Goal: Task Accomplishment & Management: Manage account settings

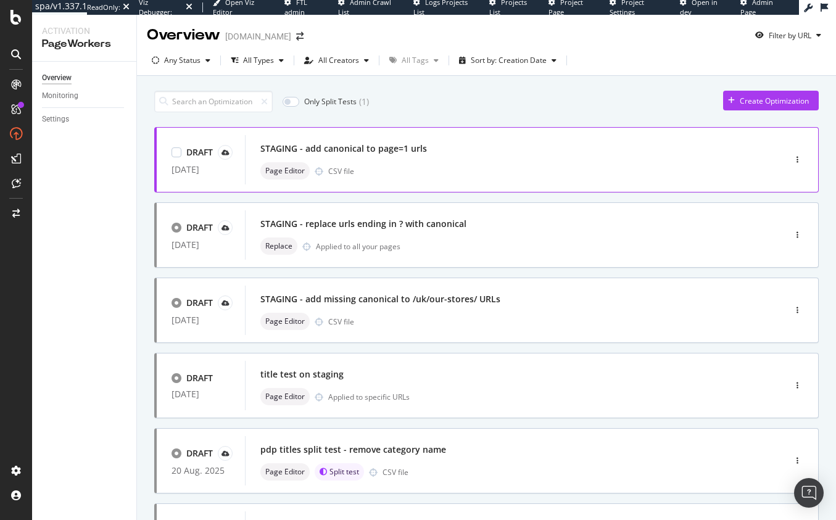
click at [437, 165] on div "Page Editor CSV file" at bounding box center [496, 170] width 472 height 17
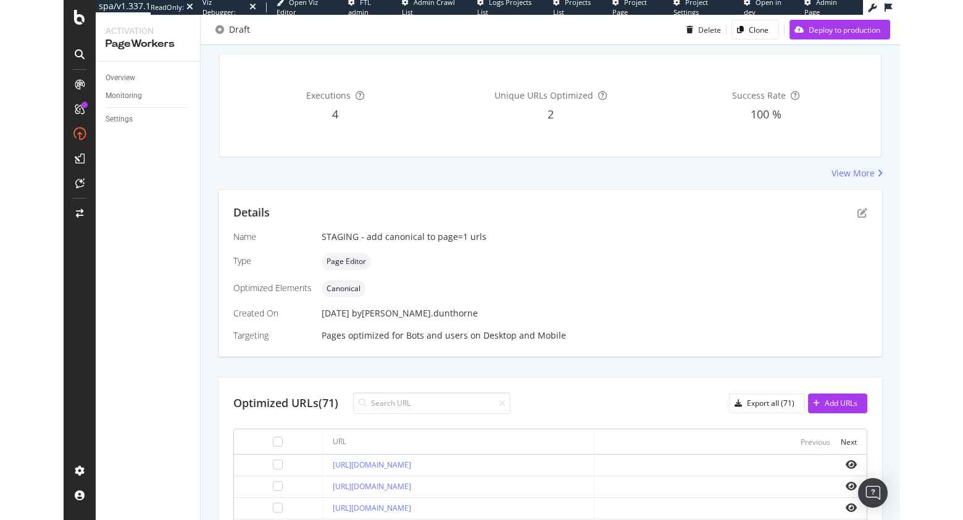
scroll to position [104, 0]
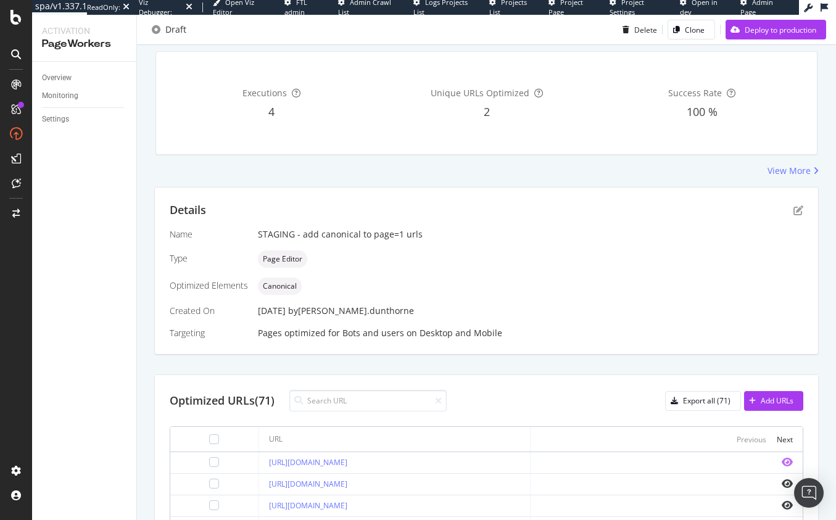
click at [520, 447] on icon "eye" at bounding box center [787, 462] width 11 height 10
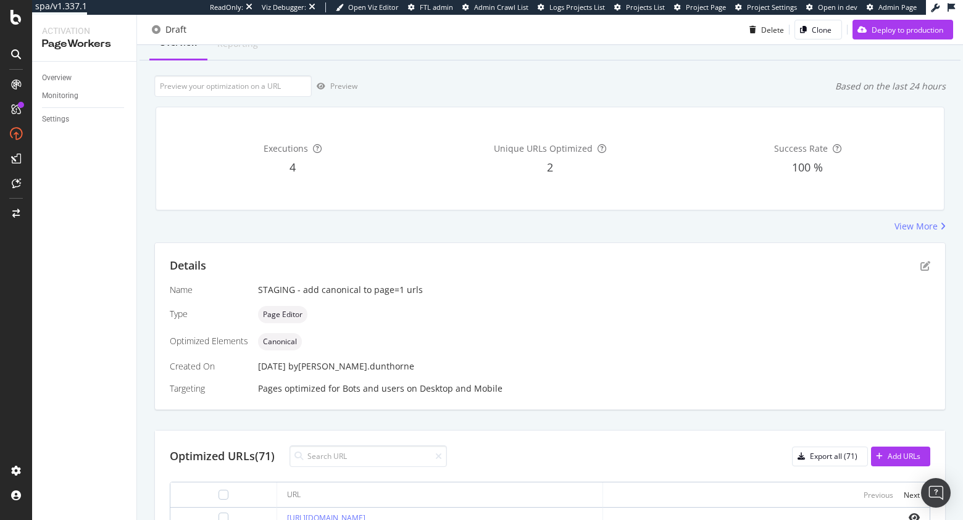
scroll to position [0, 0]
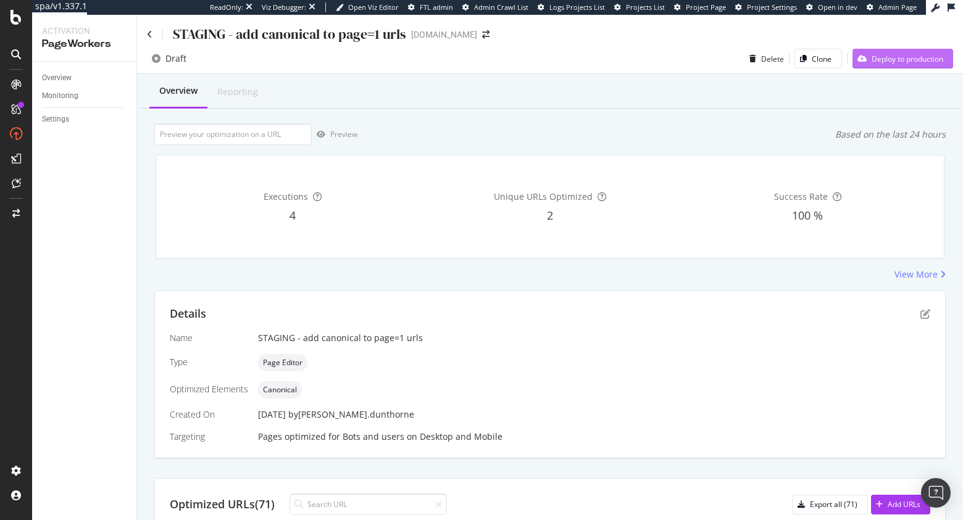
click at [520, 67] on div "Deploy to production" at bounding box center [897, 58] width 91 height 19
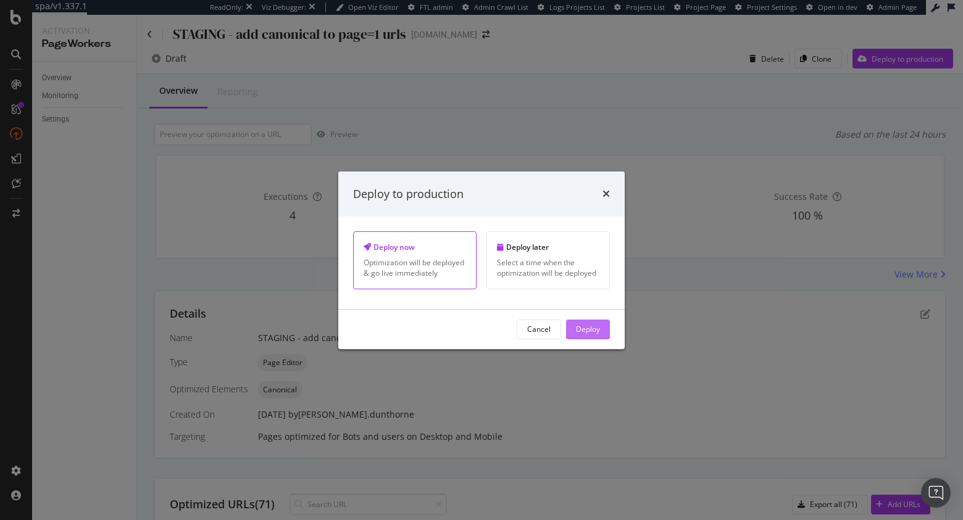
click at [520, 336] on div "Deploy" at bounding box center [588, 329] width 24 height 19
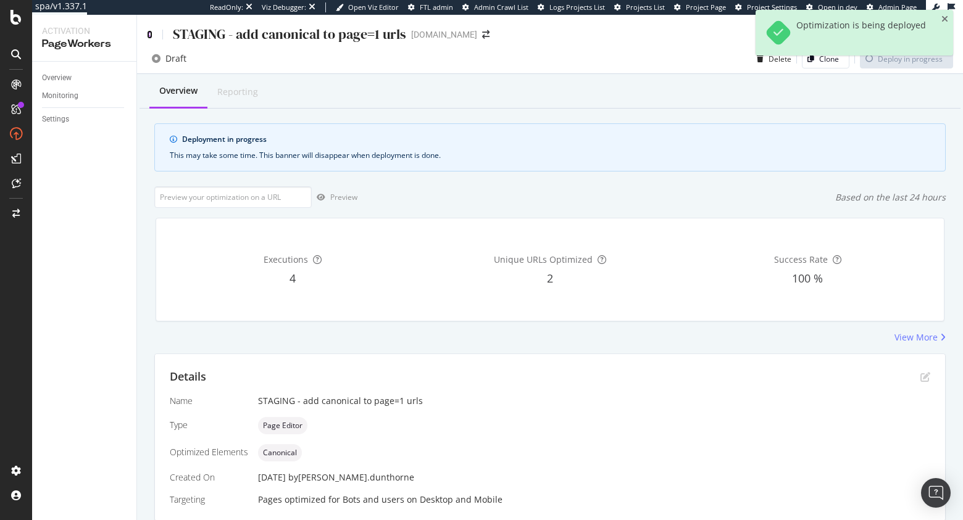
click at [149, 33] on icon at bounding box center [150, 34] width 6 height 9
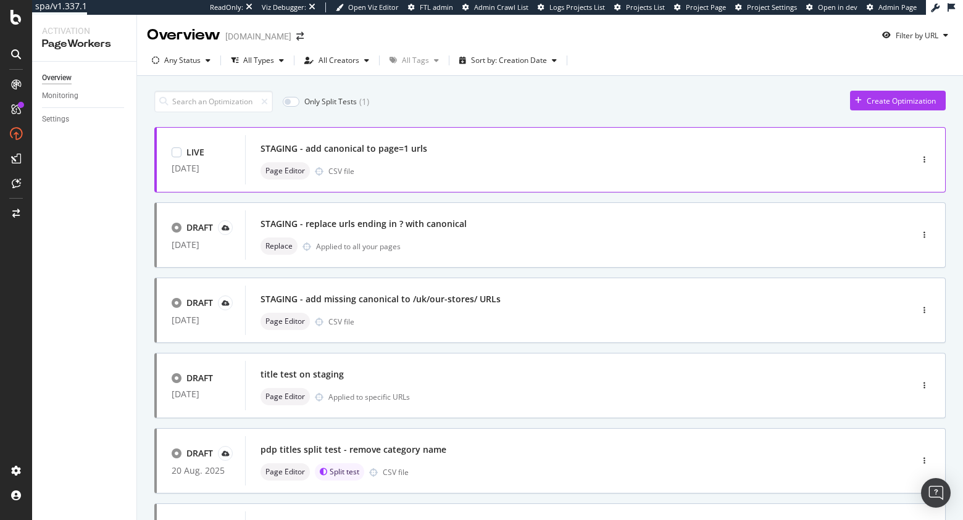
click at [417, 149] on div "STAGING - add canonical to page=1 urls" at bounding box center [343, 149] width 167 height 12
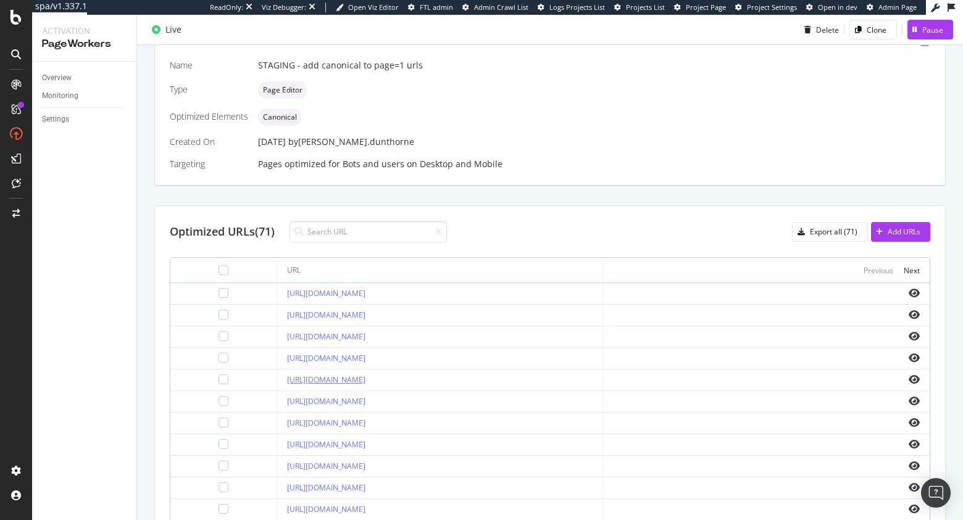
scroll to position [336, 0]
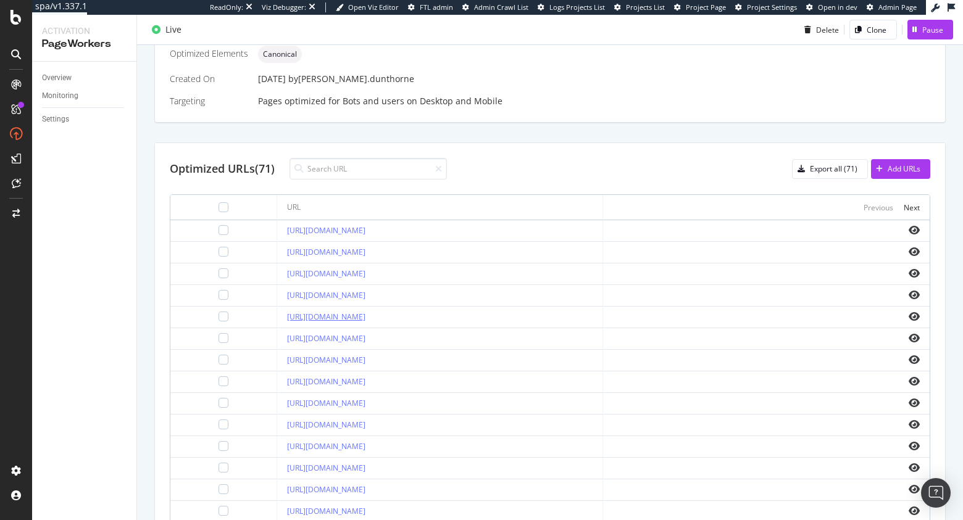
drag, startPoint x: 236, startPoint y: 315, endPoint x: 481, endPoint y: 317, distance: 244.4
click at [481, 317] on td "[URL][DOMAIN_NAME]" at bounding box center [440, 318] width 326 height 22
copy link "https://www.d1.thewhitecompany.com/uk/Baby-and-Children/c/boys"
drag, startPoint x: 236, startPoint y: 315, endPoint x: 482, endPoint y: 314, distance: 245.6
click at [482, 314] on td "[URL][DOMAIN_NAME]" at bounding box center [440, 318] width 326 height 22
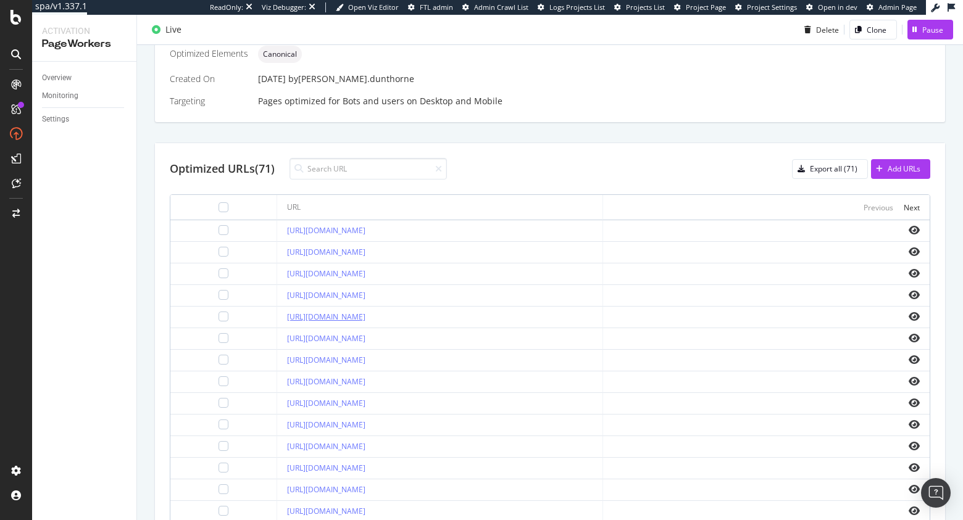
copy link "https://www.d1.thewhitecompany.com/uk/Baby-and-Children/c/boys"
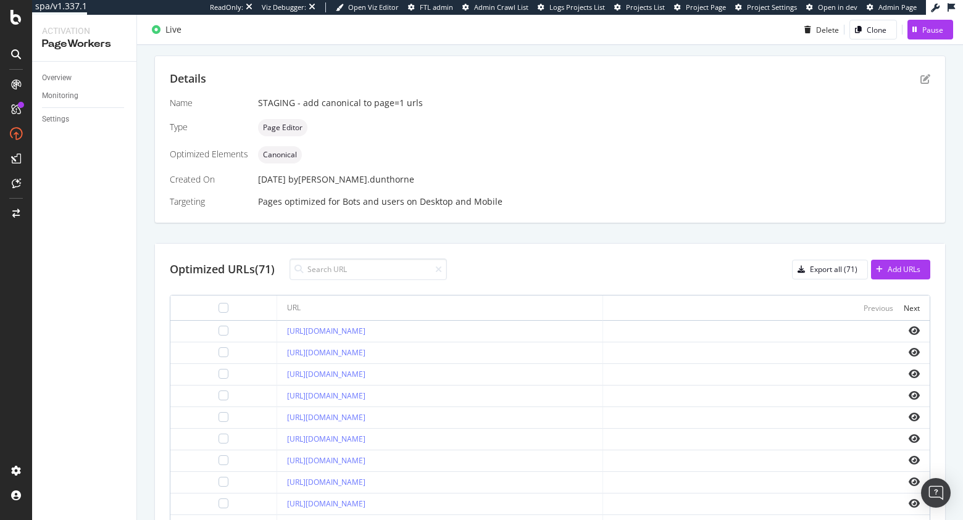
scroll to position [0, 0]
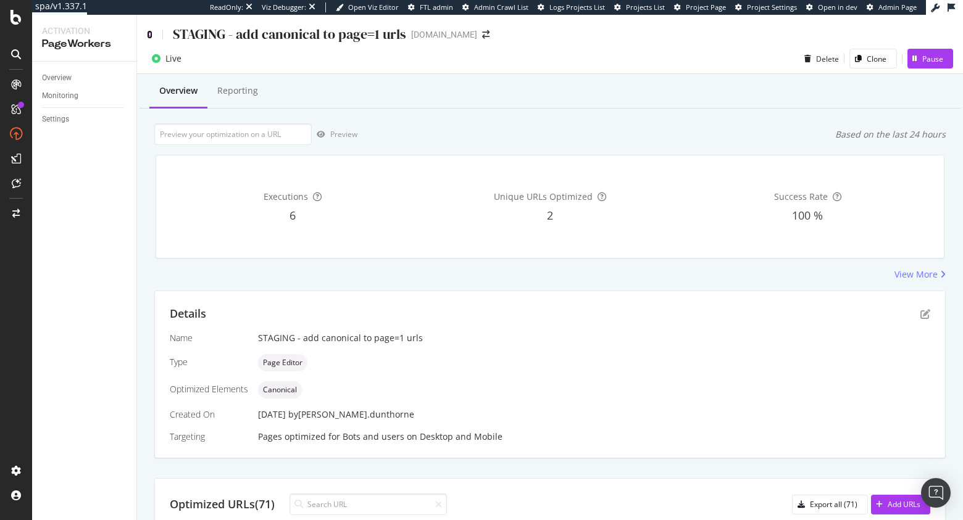
click at [148, 31] on icon at bounding box center [150, 34] width 6 height 9
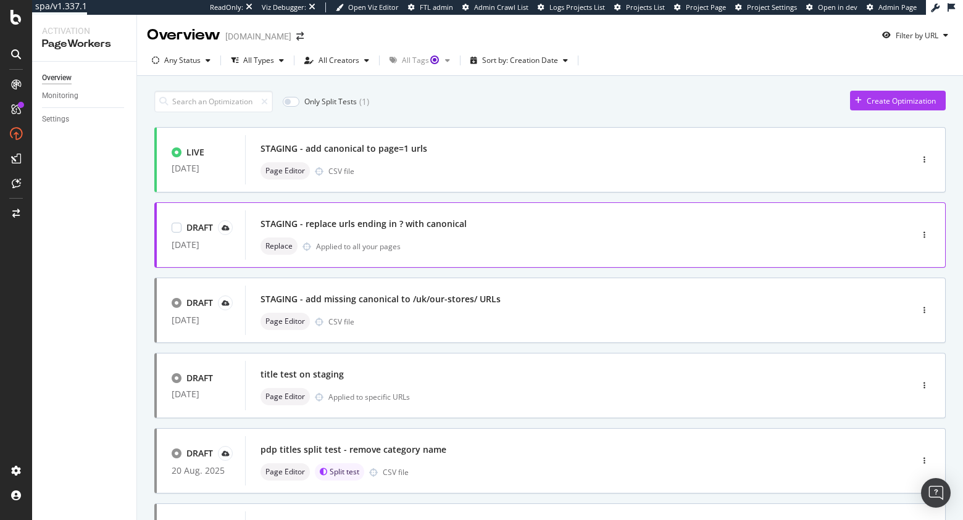
click at [464, 225] on div "STAGING - replace urls ending in ? with canonical" at bounding box center [559, 223] width 599 height 17
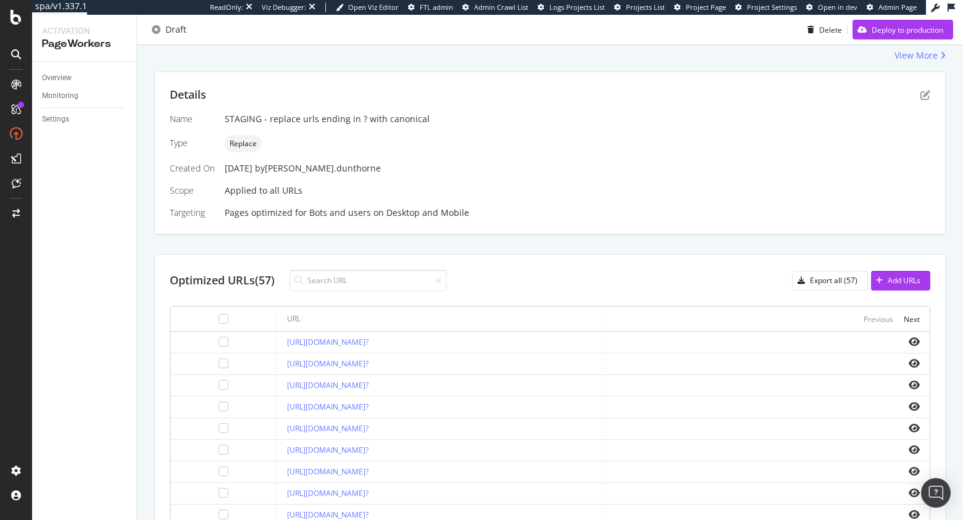
scroll to position [220, 0]
drag, startPoint x: 230, startPoint y: 447, endPoint x: 639, endPoint y: 446, distance: 409.8
click at [604, 446] on td "https://www.d1.thewhitecompany.com/uk/Candles-and-Fragrance/View-All-Candles-an…" at bounding box center [440, 450] width 326 height 22
copy link "https://www.d1.thewhitecompany.com/uk/Candles-and-Fragrance/View-All-Candles-an…"
drag, startPoint x: 231, startPoint y: 428, endPoint x: 486, endPoint y: 430, distance: 254.3
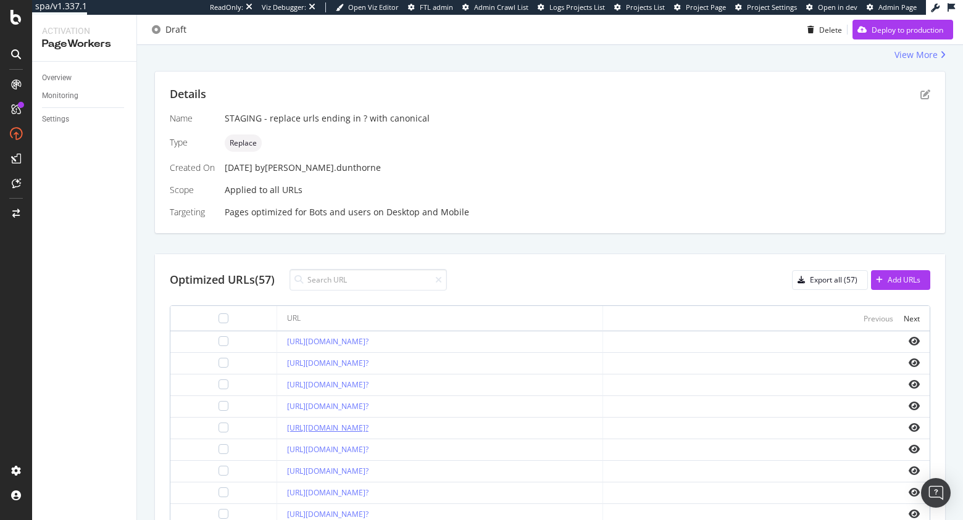
click at [486, 430] on td "https://www.d1.thewhitecompany.com/c/uk/Home/c/Kitchen-and-Dining?" at bounding box center [440, 429] width 326 height 22
copy link "https://www.d1.thewhitecompany.com/c/uk/Home/c/Kitchen-and-Dining"
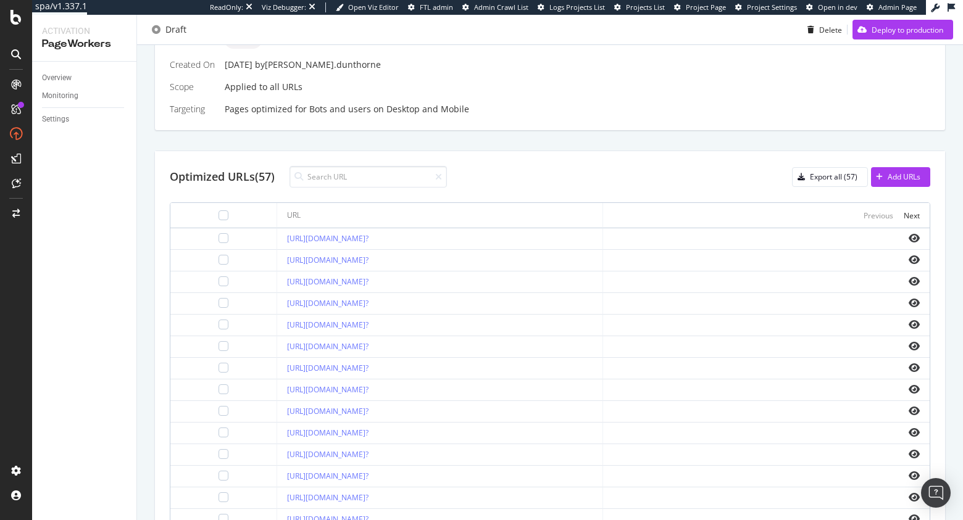
scroll to position [414, 0]
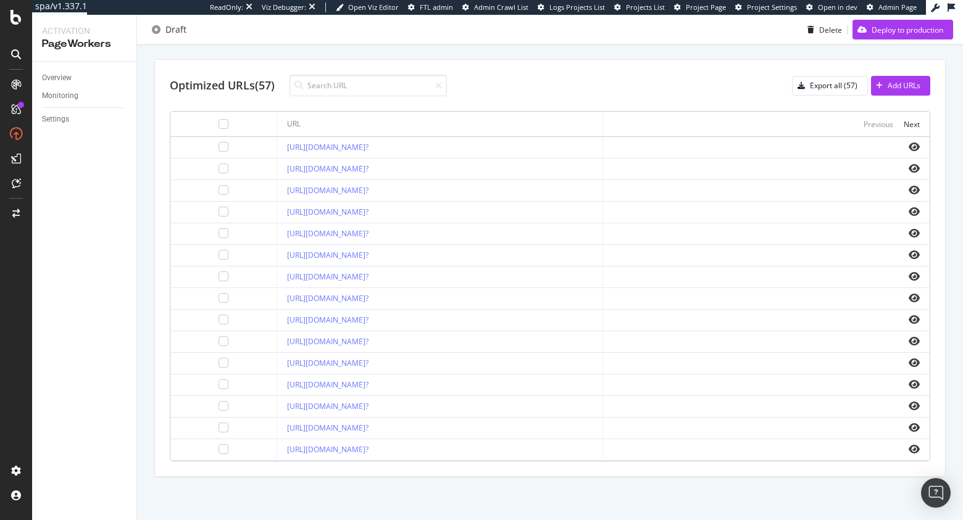
drag, startPoint x: 228, startPoint y: 406, endPoint x: 646, endPoint y: 410, distance: 417.8
click at [604, 410] on td "https://www.d1.thewhitecompany.com/uk/Christmas/Christmas-Cards-and-Wrap/c/uk/H…" at bounding box center [440, 407] width 326 height 22
copy link "https://www.d1.thewhitecompany.com/uk/Christmas/Christmas-Cards-and-Wrap/c/uk/H…"
copy link "https://www.d1.thewhitecompany.com/uk/Christmas/c/uk/Home/c/Kitchen-and-Dining?"
drag, startPoint x: 595, startPoint y: 448, endPoint x: 238, endPoint y: 449, distance: 357.3
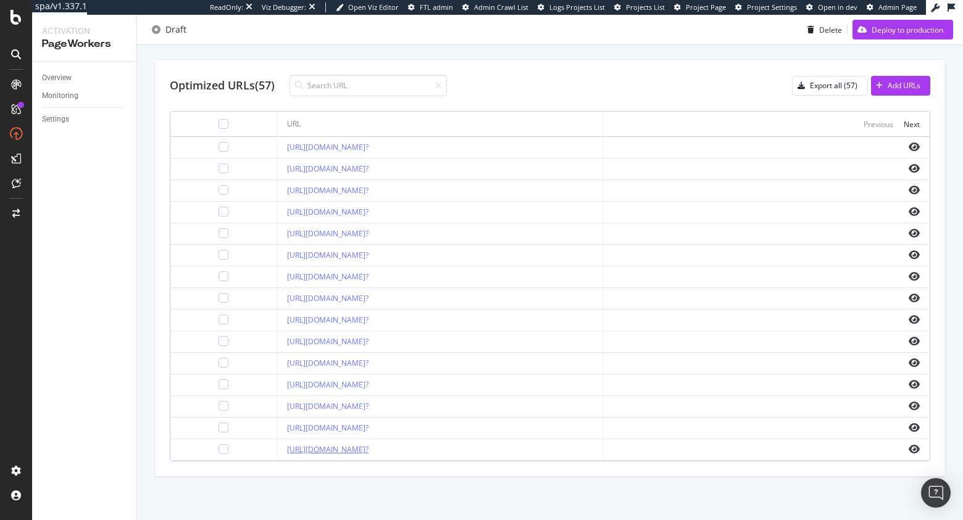
click at [287, 449] on div "https://www.d1.thewhitecompany.com/uk/Christmas/c/uk/Home/c/Kitchen-and-Dining?" at bounding box center [440, 449] width 306 height 11
click at [904, 123] on div "Next" at bounding box center [912, 124] width 16 height 10
drag, startPoint x: 487, startPoint y: 233, endPoint x: 237, endPoint y: 234, distance: 249.9
click at [287, 234] on div "https://www.d1.thewhitecompany.com/uk/Clothing/c/jeans?" at bounding box center [440, 233] width 306 height 11
copy link "https://www.d1.thewhitecompany.com/uk/Clothing/c/jeans?"
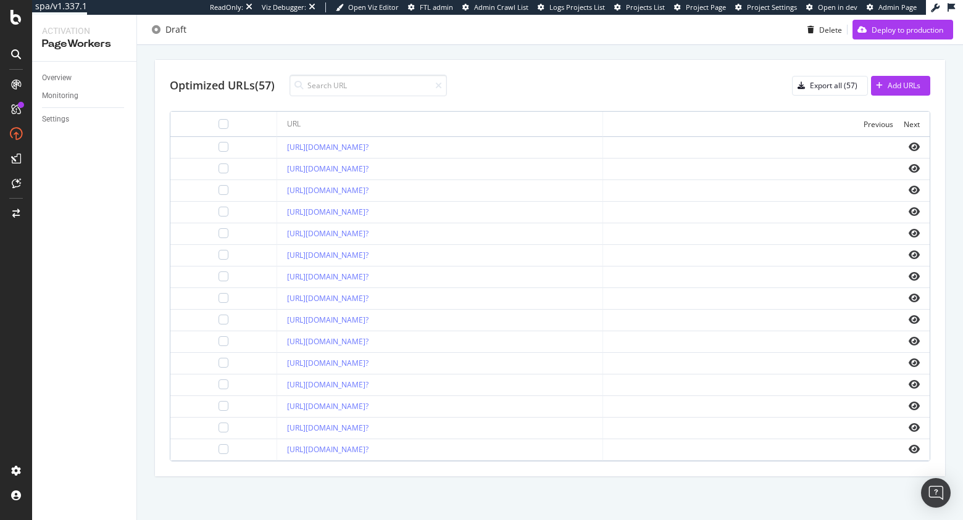
click at [520, 449] on div "https://www.d1.thewhitecompany.com/uk/Home/Bathroom/c/towels?" at bounding box center [440, 449] width 306 height 11
drag, startPoint x: 229, startPoint y: 447, endPoint x: 473, endPoint y: 455, distance: 243.9
click at [473, 455] on td "https://www.d1.thewhitecompany.com/uk/Home/Bathroom/c/towels?" at bounding box center [440, 450] width 326 height 22
copy link "https://www.d1.thewhitecompany.com/uk/Home/Bathroom/c/towels"
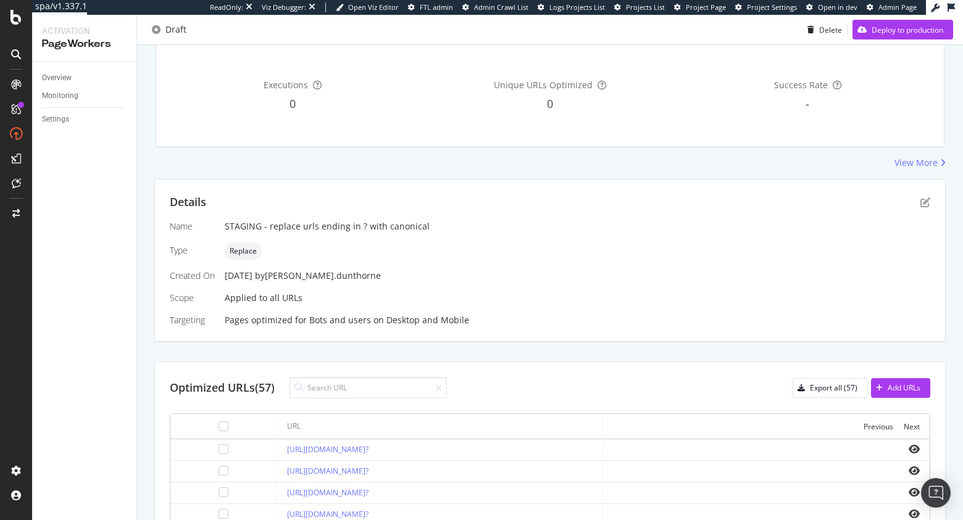
scroll to position [0, 0]
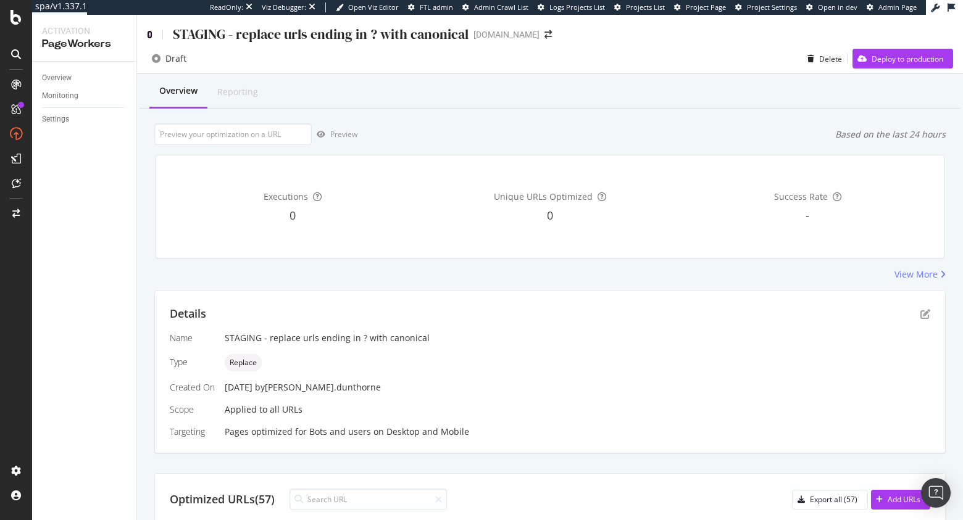
click at [150, 35] on icon at bounding box center [150, 34] width 6 height 9
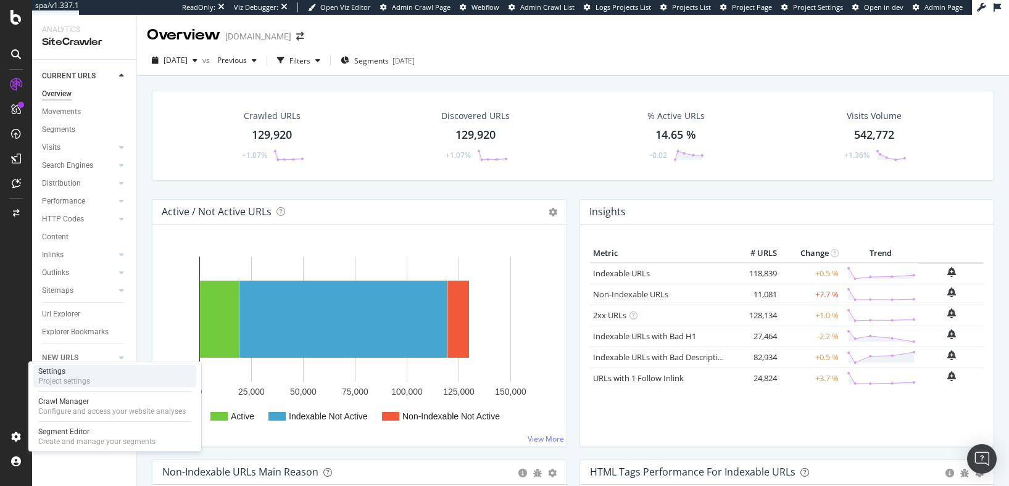
click at [85, 378] on div "Project settings" at bounding box center [64, 381] width 52 height 10
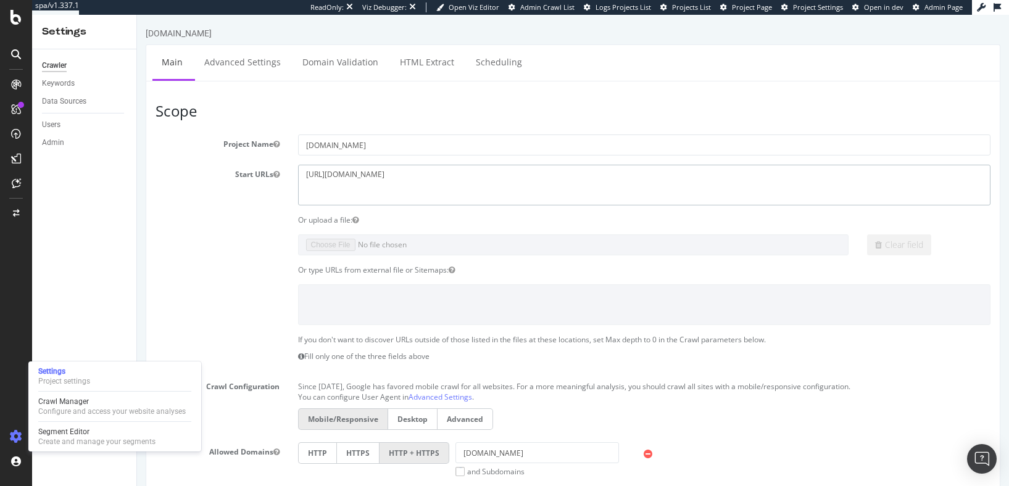
drag, startPoint x: 401, startPoint y: 174, endPoint x: 539, endPoint y: 177, distance: 138.3
click at [521, 182] on textarea "https://www.selfridges.com/GB/en/" at bounding box center [644, 185] width 693 height 40
click at [389, 175] on textarea "https://www.selfridges.com/GB/en/" at bounding box center [644, 185] width 693 height 40
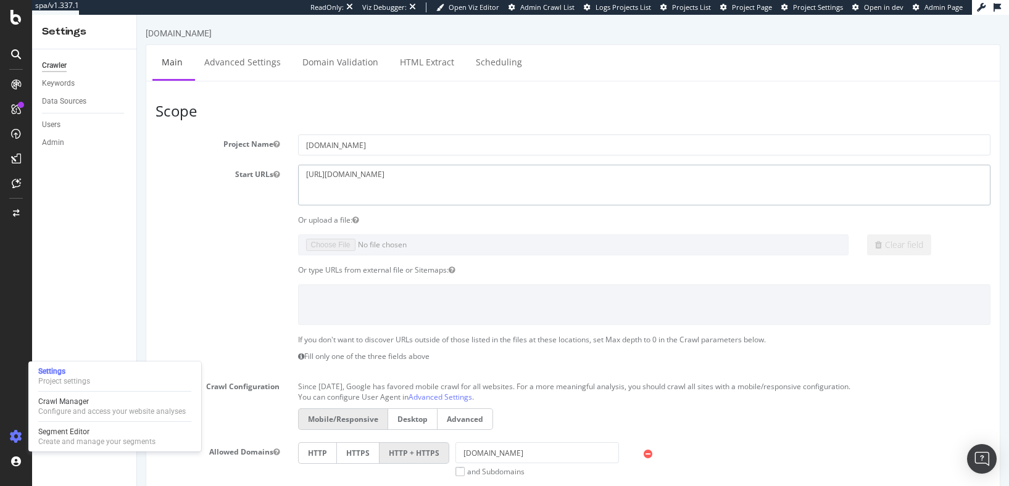
type textarea "https://www.selfridges.com/"
click at [230, 60] on link "Advanced Settings" at bounding box center [242, 62] width 95 height 34
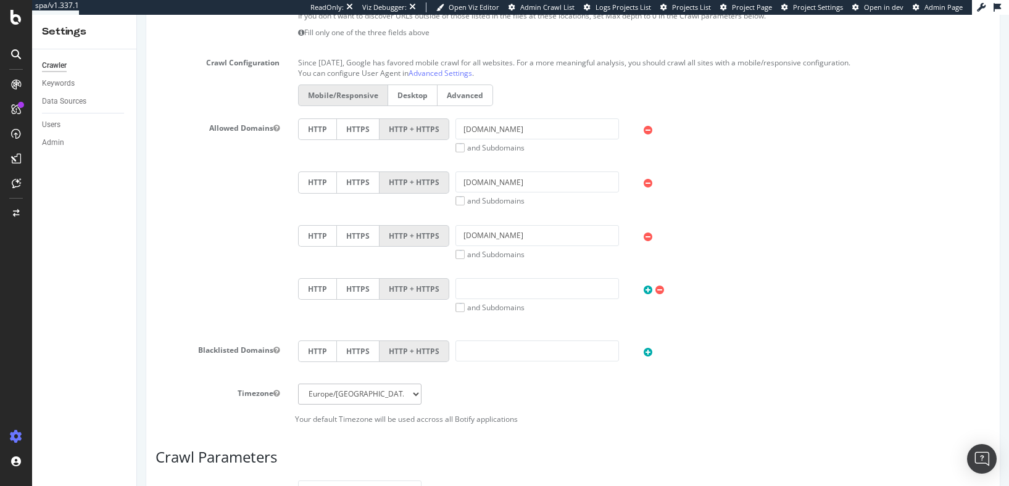
scroll to position [621, 0]
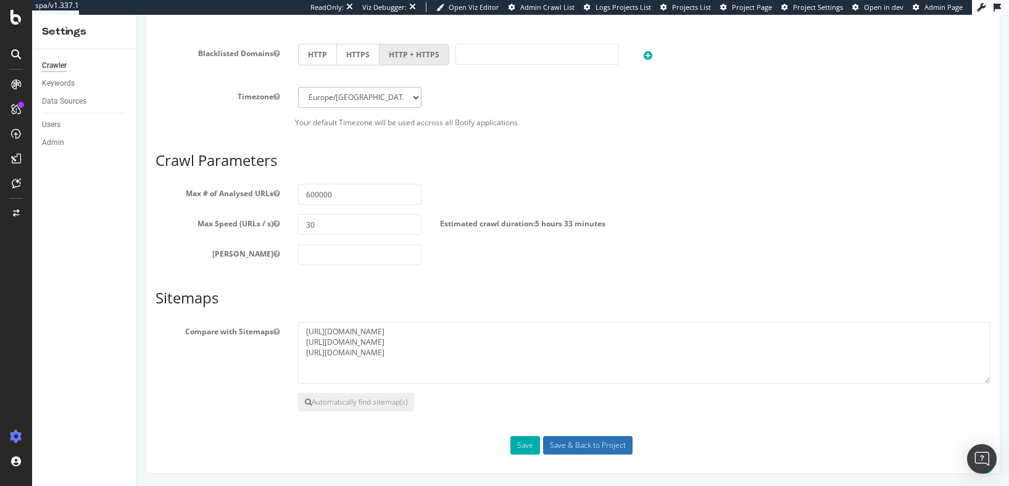
click at [577, 444] on input "Save & Back to Project" at bounding box center [587, 445] width 89 height 19
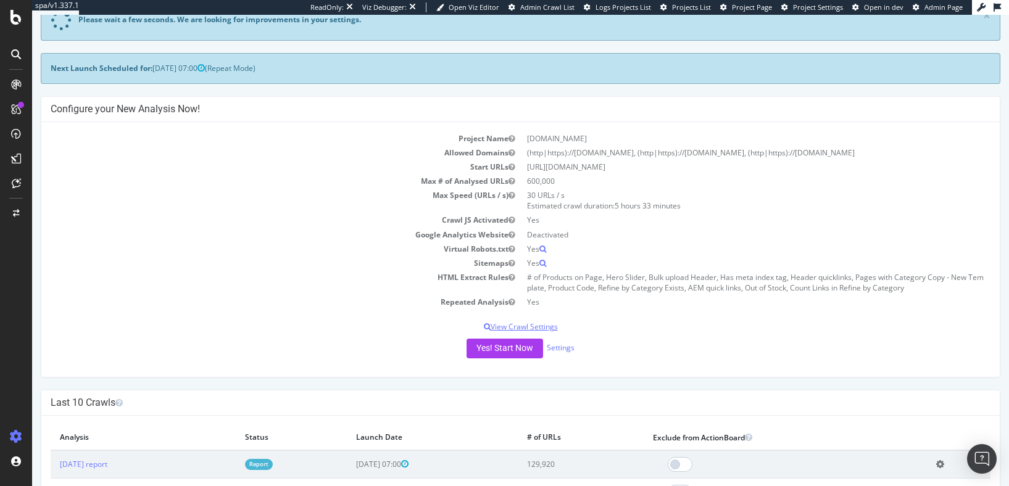
scroll to position [141, 0]
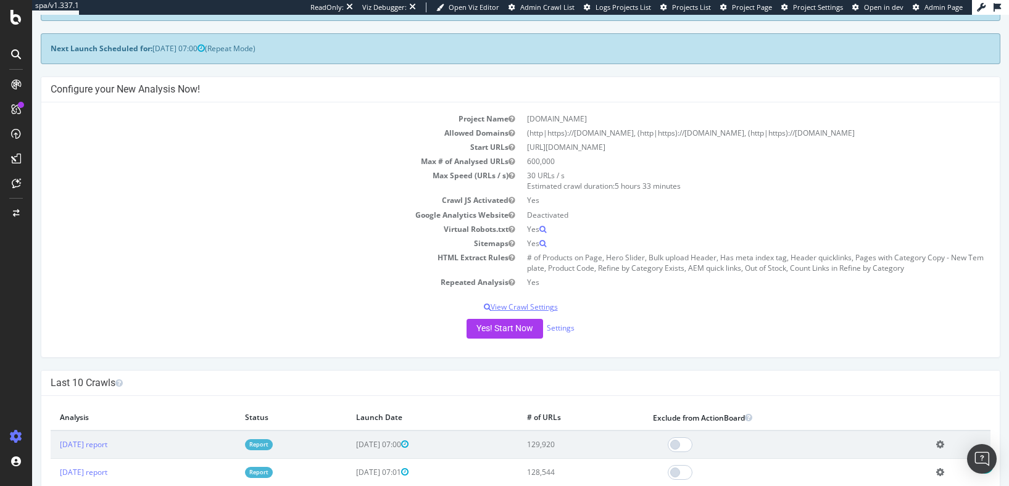
click at [515, 306] on p "View Crawl Settings" at bounding box center [521, 307] width 940 height 10
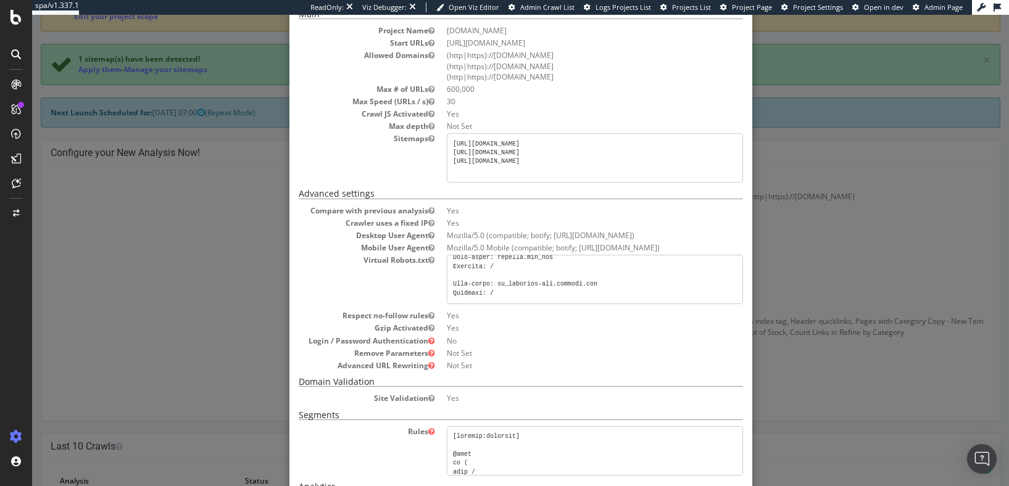
scroll to position [0, 0]
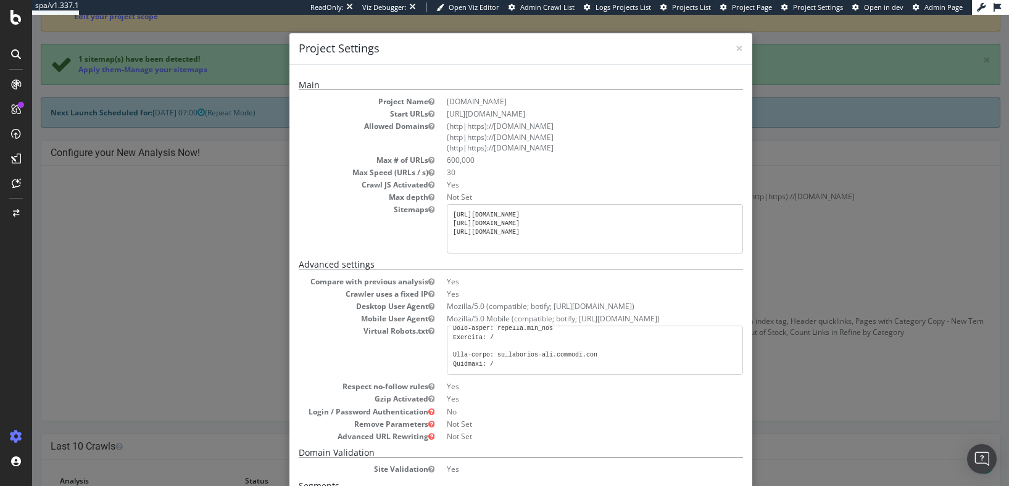
click at [515, 352] on pre at bounding box center [595, 350] width 296 height 49
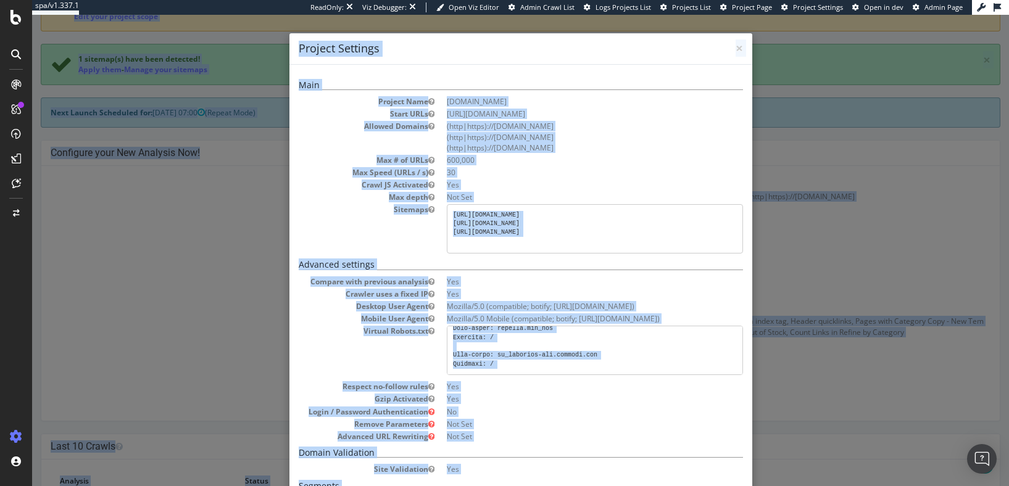
click at [515, 352] on pre at bounding box center [595, 350] width 296 height 49
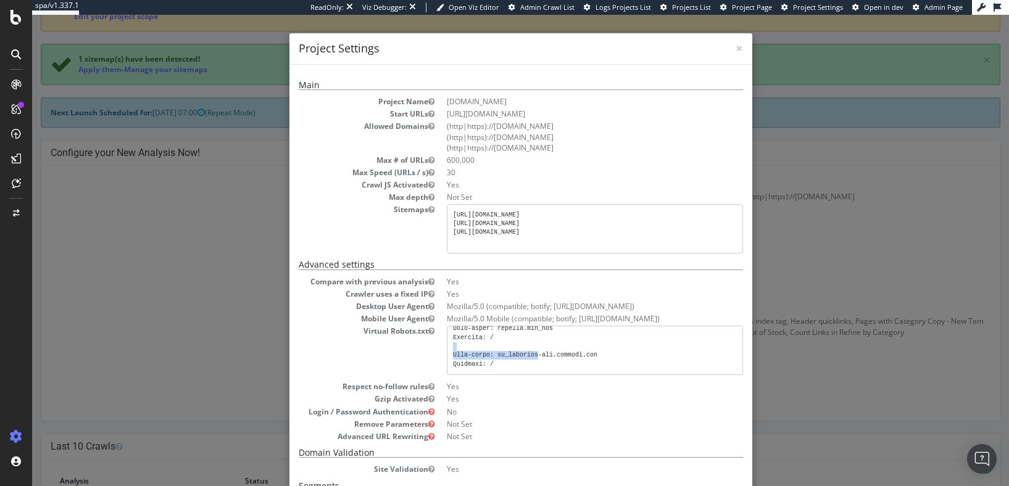
drag, startPoint x: 515, startPoint y: 352, endPoint x: 502, endPoint y: 343, distance: 15.9
click at [502, 343] on pre at bounding box center [595, 350] width 296 height 49
click at [501, 342] on pre at bounding box center [595, 350] width 296 height 49
click at [483, 351] on pre at bounding box center [595, 350] width 296 height 49
drag, startPoint x: 521, startPoint y: 368, endPoint x: 436, endPoint y: 336, distance: 90.2
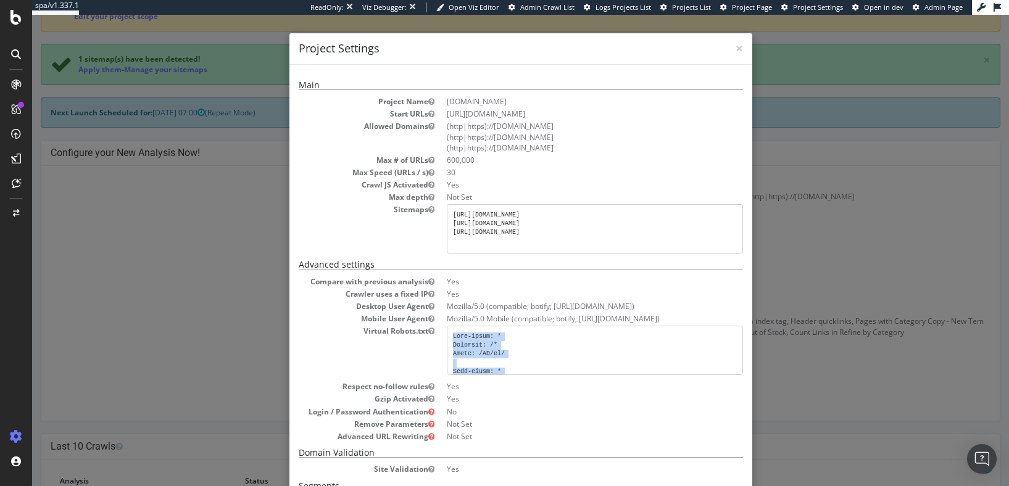
click at [436, 336] on dl "Compare with previous analysis Yes Crawler uses a fixed IP Yes Desktop User Age…" at bounding box center [521, 358] width 444 height 165
copy pre "User-agent: * Disallow: /* Allow: /GB/en/ User-agent: * # Faceted Navigation Di…"
click at [541, 349] on pre at bounding box center [595, 350] width 296 height 49
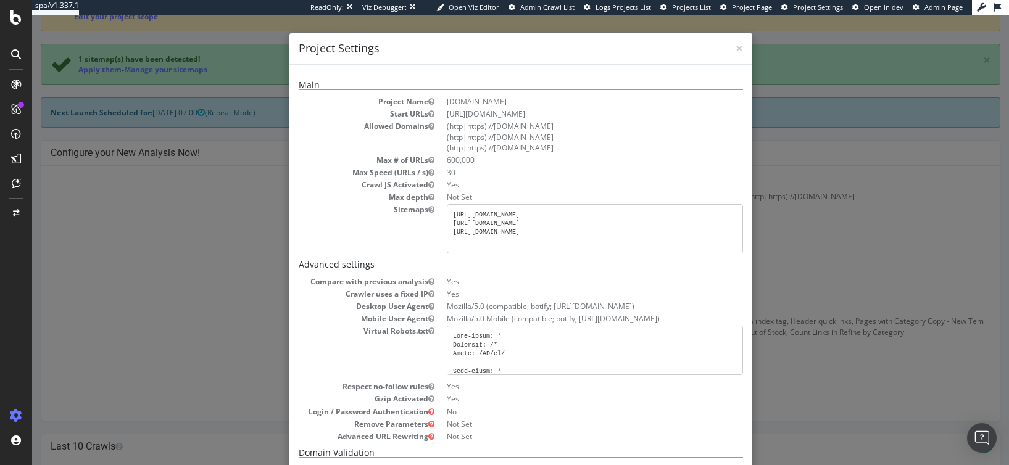
click at [508, 352] on pre at bounding box center [595, 350] width 296 height 49
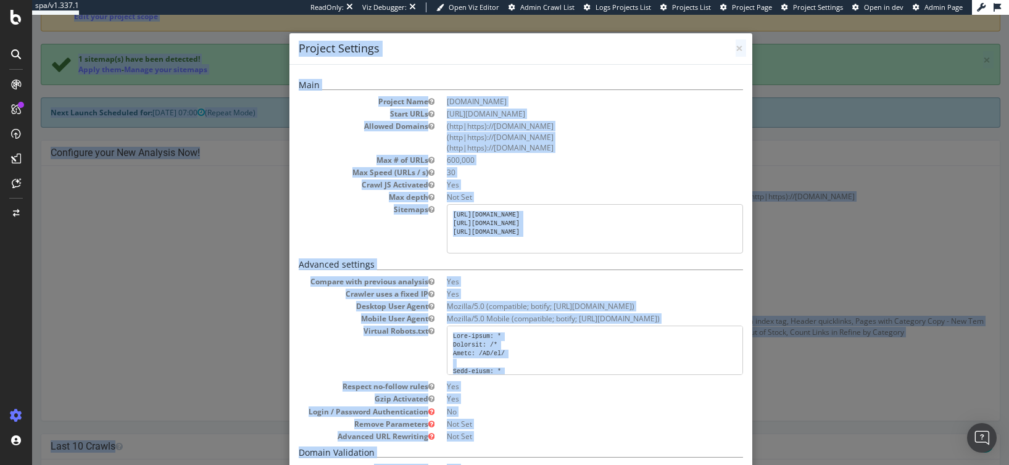
click at [510, 343] on pre at bounding box center [595, 350] width 296 height 49
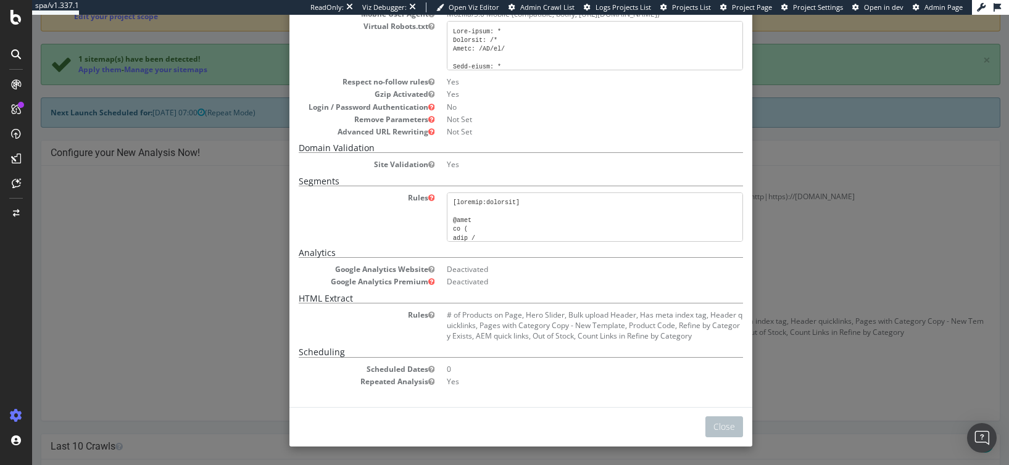
drag, startPoint x: 450, startPoint y: 335, endPoint x: 535, endPoint y: 344, distance: 85.6
click at [538, 350] on div "Main Project Name www.selfridges.com Start URLs https://www.selfridges.com/ All…" at bounding box center [521, 81] width 444 height 612
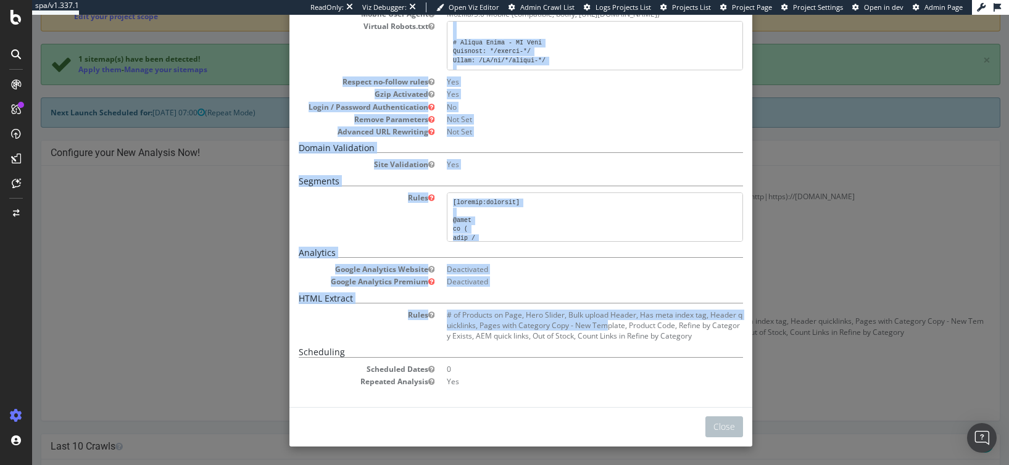
scroll to position [4917, 0]
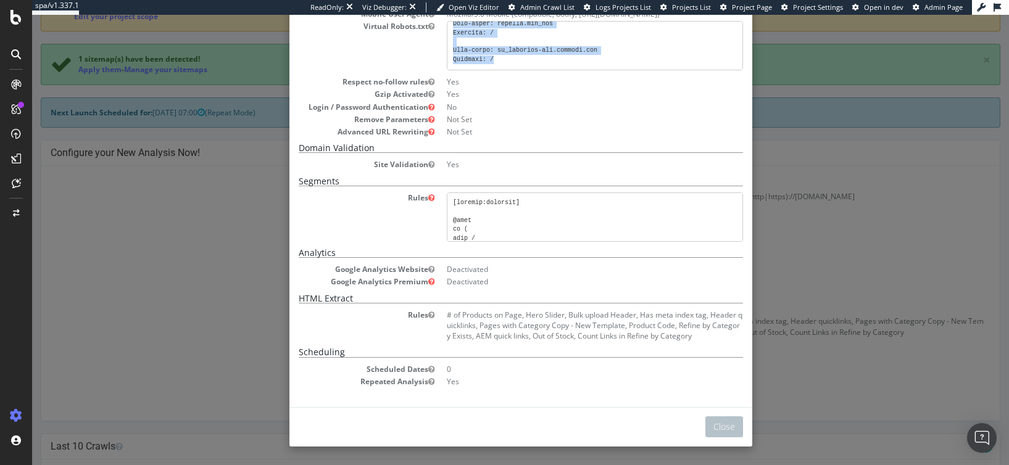
drag, startPoint x: 448, startPoint y: 283, endPoint x: 537, endPoint y: 64, distance: 235.9
click at [537, 64] on pre at bounding box center [595, 45] width 296 height 49
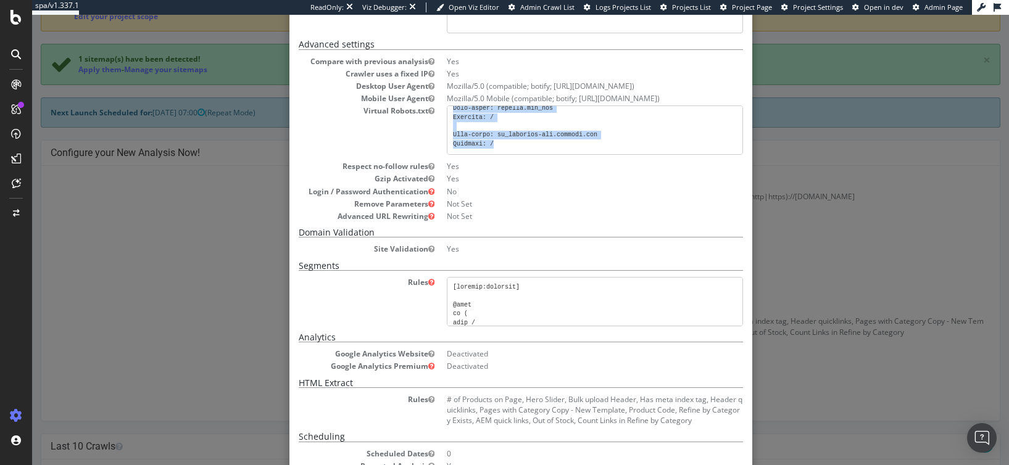
scroll to position [115, 0]
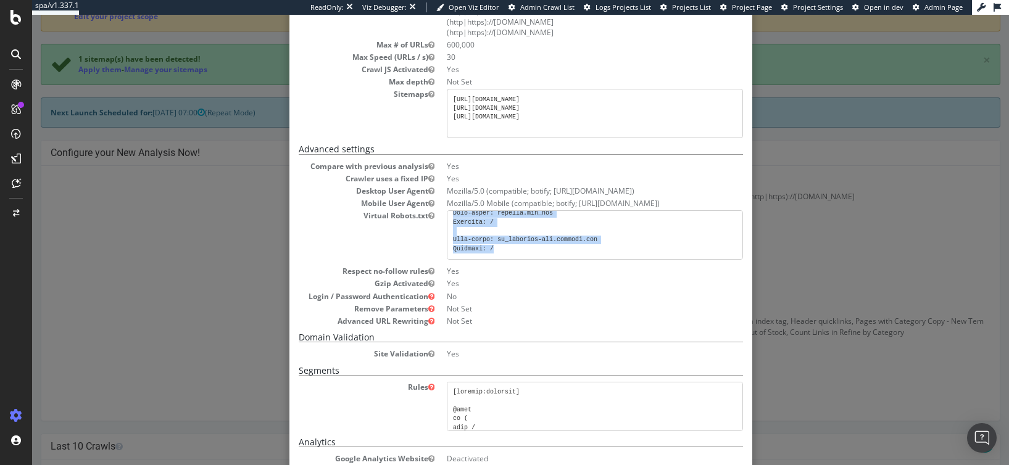
click at [520, 230] on pre at bounding box center [595, 234] width 296 height 49
click at [499, 247] on pre at bounding box center [595, 234] width 296 height 49
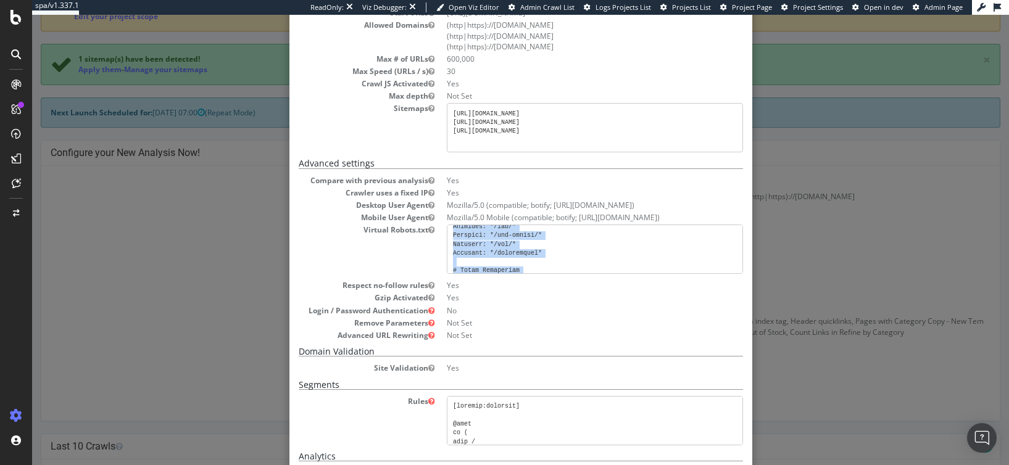
scroll to position [0, 0]
drag, startPoint x: 521, startPoint y: 261, endPoint x: 442, endPoint y: 234, distance: 84.1
click at [447, 234] on pre at bounding box center [595, 249] width 296 height 49
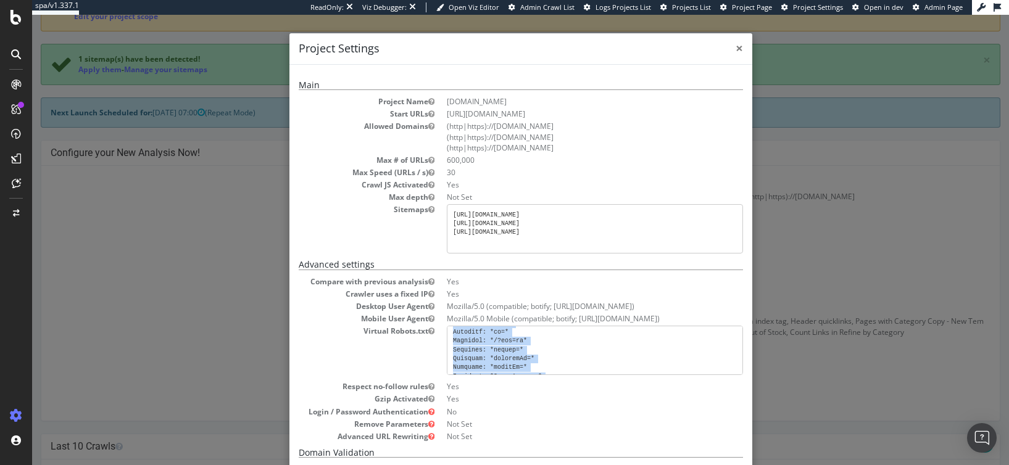
click at [736, 49] on span "×" at bounding box center [739, 47] width 7 height 17
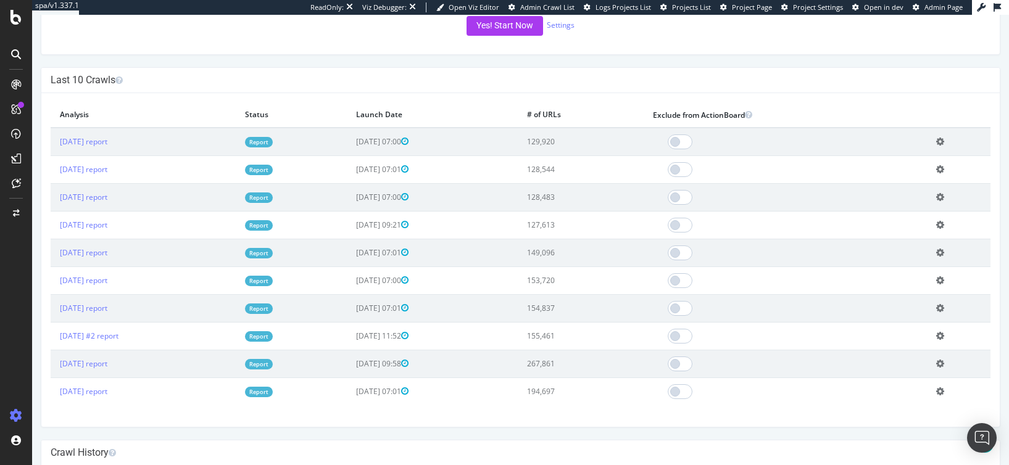
scroll to position [549, 0]
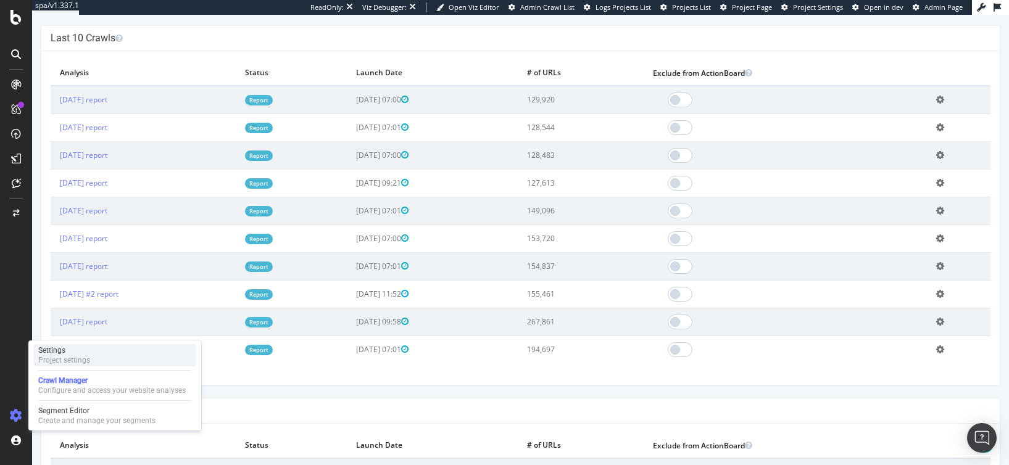
click at [77, 355] on div "Project settings" at bounding box center [64, 360] width 52 height 10
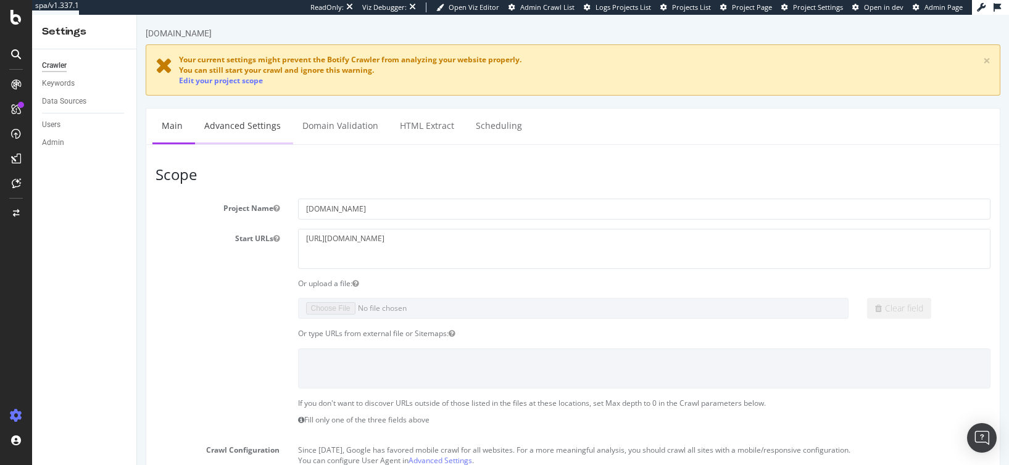
click at [245, 130] on link "Advanced Settings" at bounding box center [242, 126] width 95 height 34
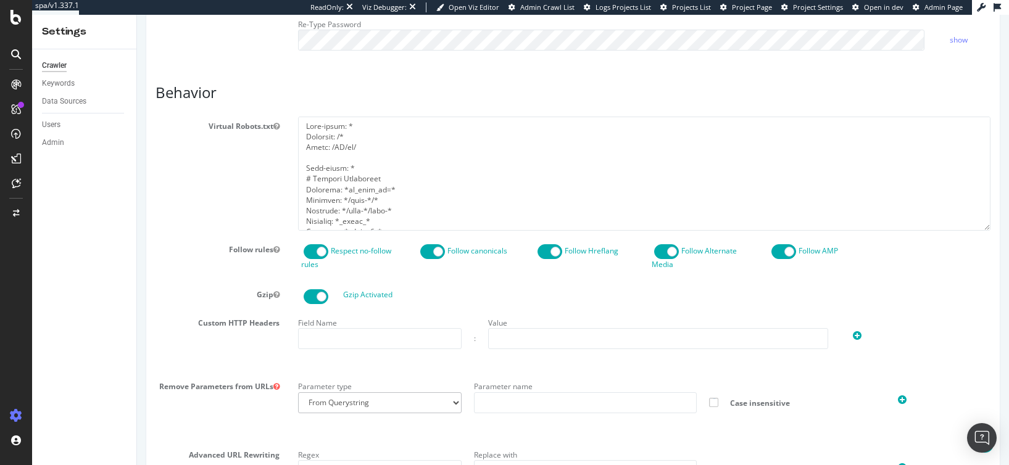
scroll to position [566, 0]
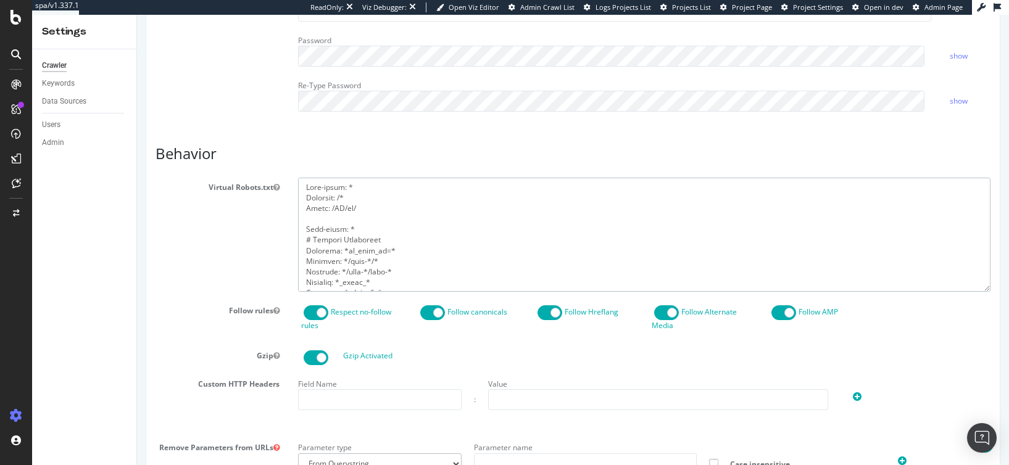
click at [357, 212] on textarea at bounding box center [644, 235] width 693 height 114
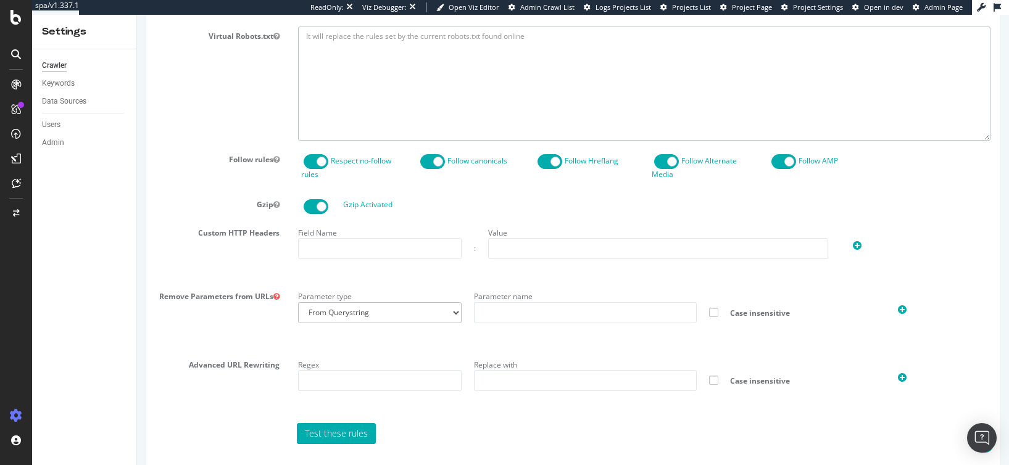
scroll to position [770, 0]
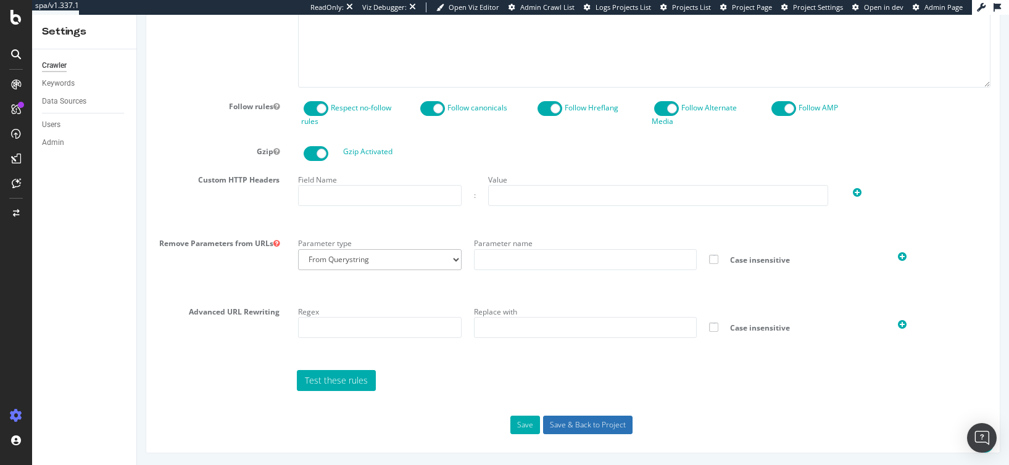
click at [607, 423] on input "Save & Back to Project" at bounding box center [587, 425] width 89 height 19
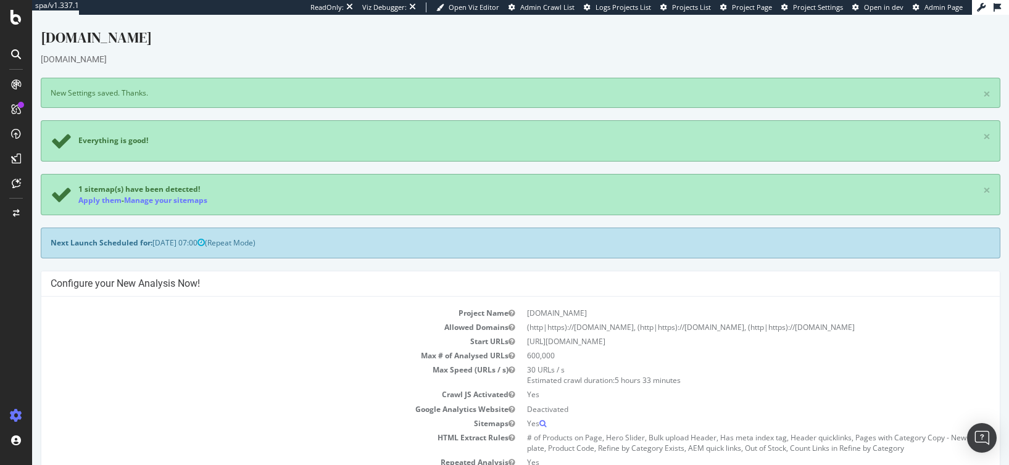
click at [633, 306] on td "www.selfridges.com" at bounding box center [756, 313] width 470 height 14
